Goal: Task Accomplishment & Management: Use online tool/utility

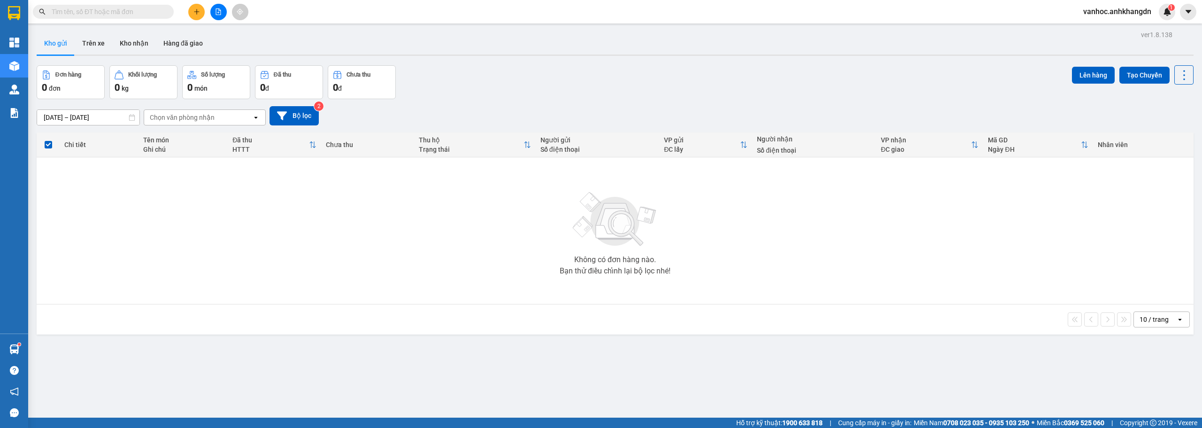
click at [217, 8] on button at bounding box center [218, 12] width 16 height 16
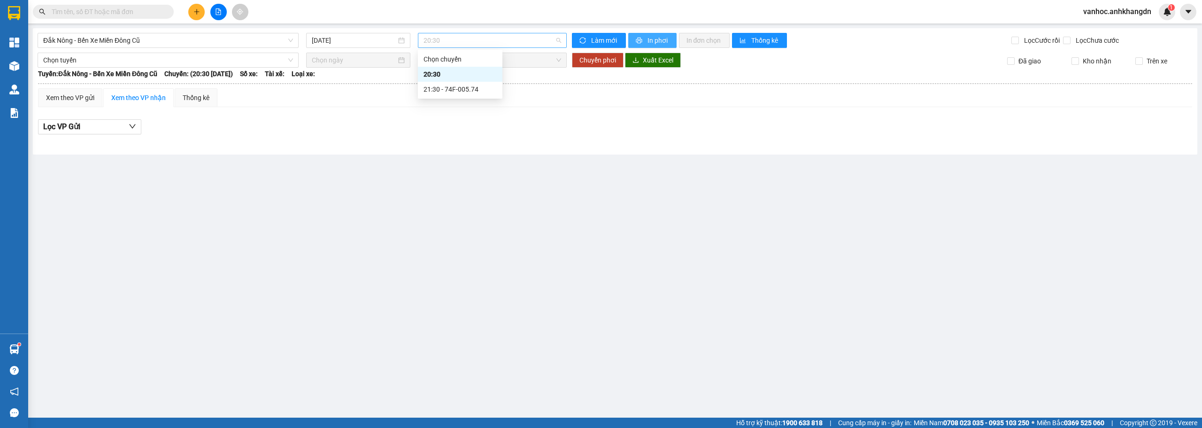
click at [482, 45] on span "20:30" at bounding box center [492, 40] width 138 height 14
click at [454, 89] on div "21:30 - 74F-005.74" at bounding box center [459, 89] width 73 height 10
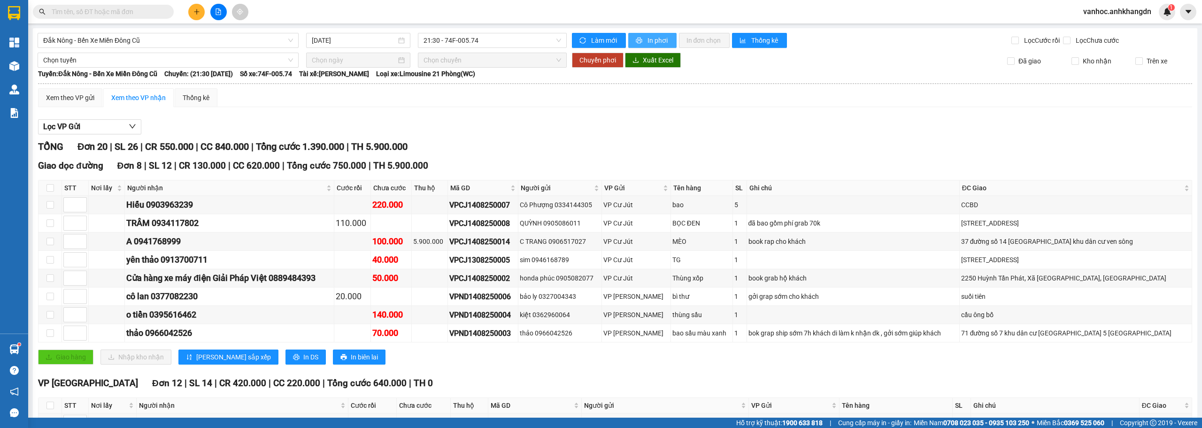
click at [240, 50] on div "Đắk Nông - Bến Xe Miền Đông Cũ [DATE] 21:30 - 74F-005.74 Làm mới In phơi In đơn…" at bounding box center [615, 352] width 1164 height 648
click at [236, 47] on div "Đắk Nông - Bến Xe Miền Đông Cũ" at bounding box center [168, 40] width 261 height 15
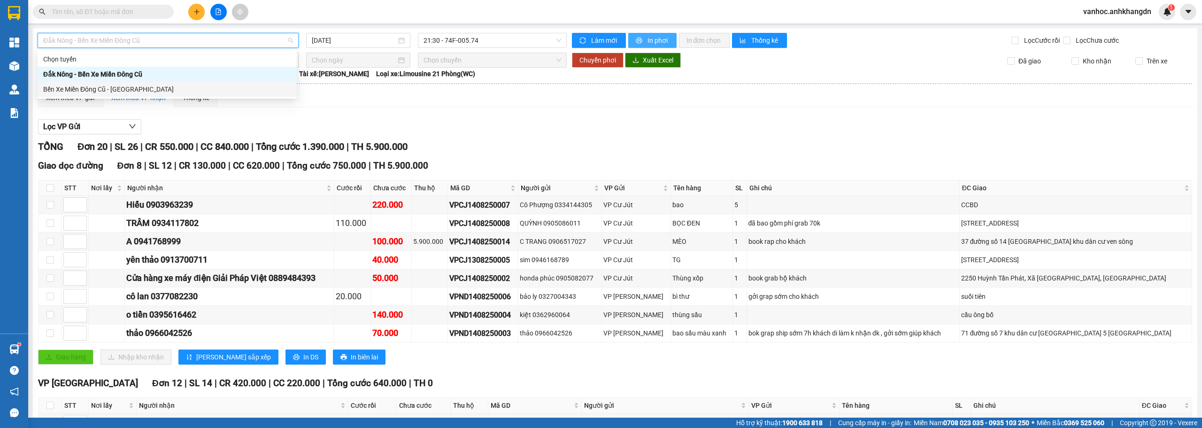
click at [155, 85] on div "Bến Xe Miền Đông Cũ - [GEOGRAPHIC_DATA]" at bounding box center [167, 89] width 248 height 10
type input "[DATE]"
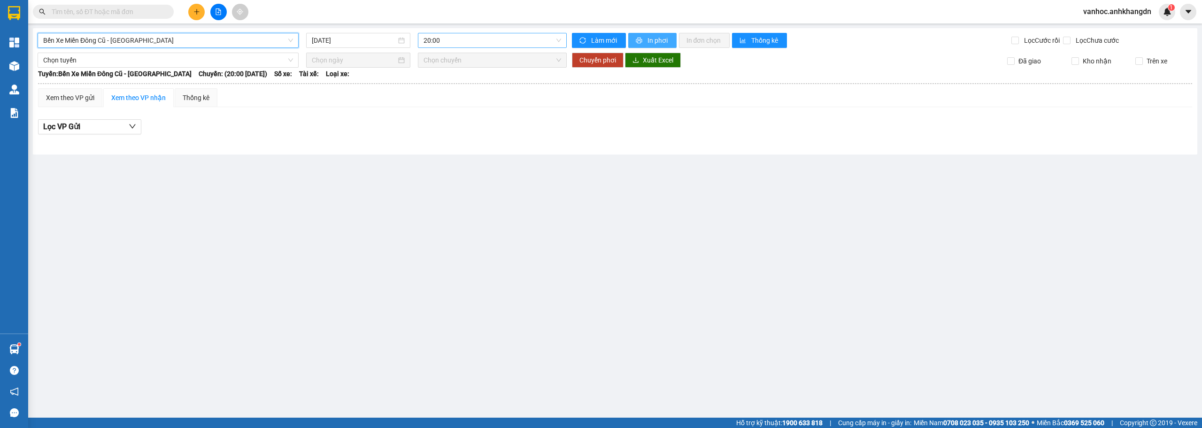
click at [451, 38] on span "20:00" at bounding box center [492, 40] width 138 height 14
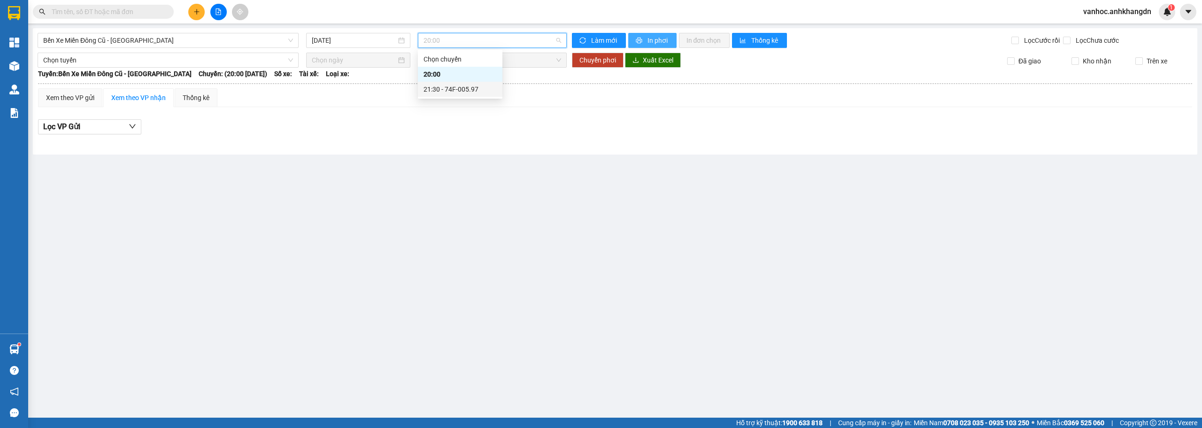
click at [441, 83] on div "21:30 - 74F-005.97" at bounding box center [460, 89] width 84 height 15
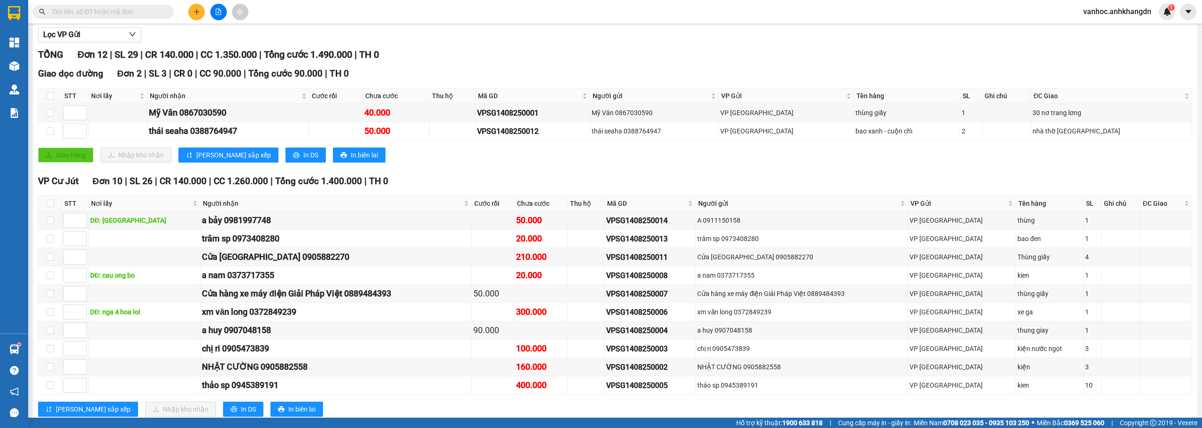
scroll to position [117, 0]
